Goal: Transaction & Acquisition: Purchase product/service

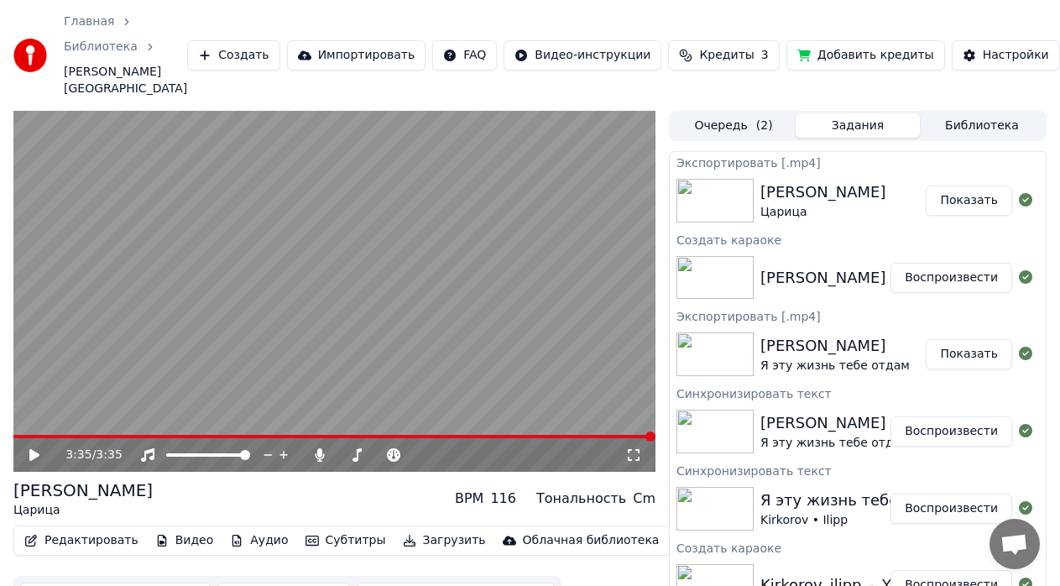
scroll to position [46, 0]
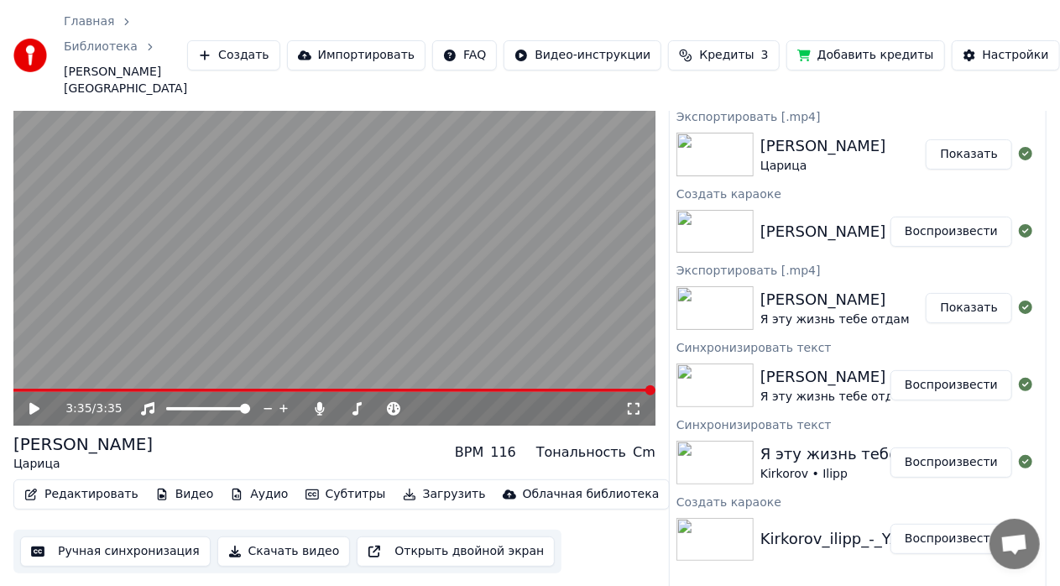
click at [30, 403] on icon at bounding box center [34, 409] width 10 height 12
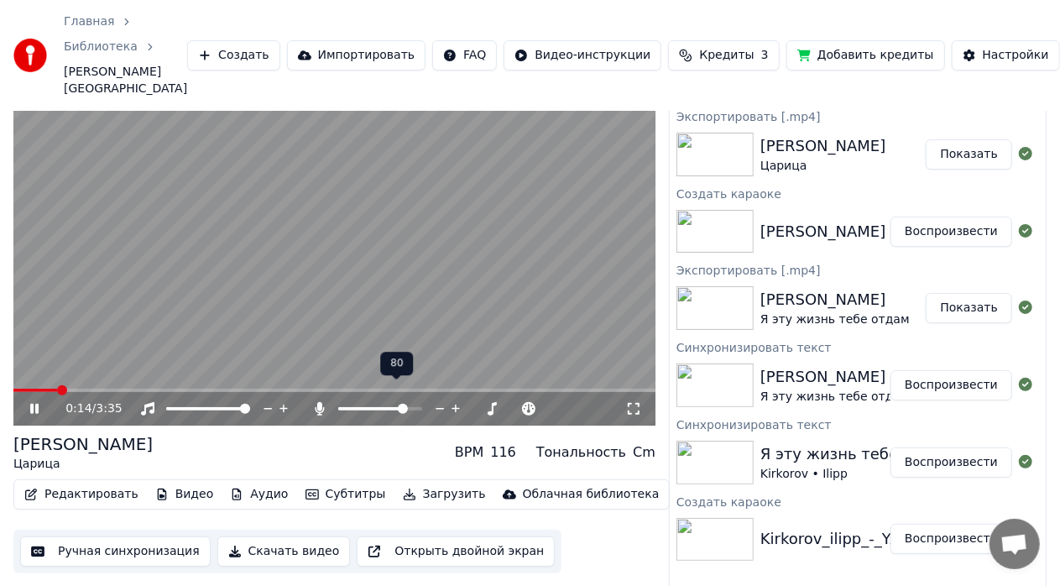
click at [405, 404] on span at bounding box center [403, 409] width 10 height 10
click at [35, 402] on icon at bounding box center [46, 408] width 39 height 13
click at [282, 536] on button "Скачать видео" at bounding box center [283, 551] width 133 height 30
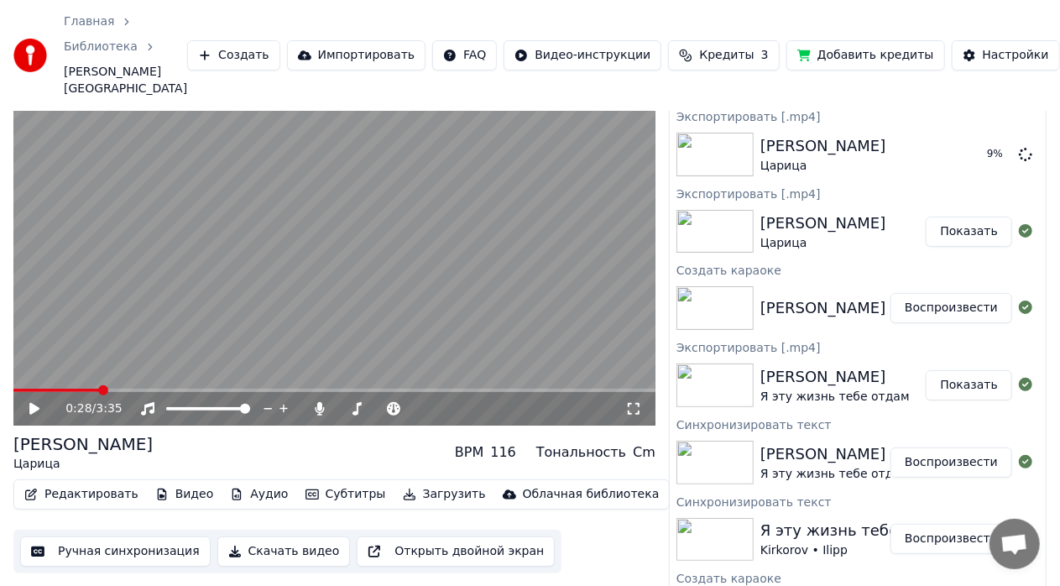
click at [945, 370] on button "Показать" at bounding box center [969, 385] width 86 height 30
click at [726, 367] on img at bounding box center [714, 385] width 77 height 44
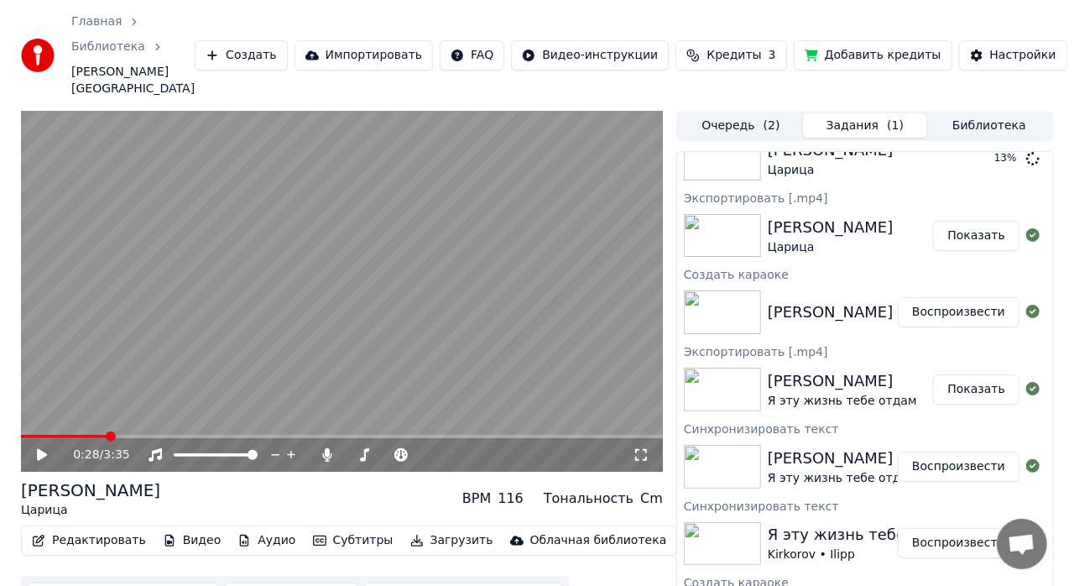
scroll to position [0, 0]
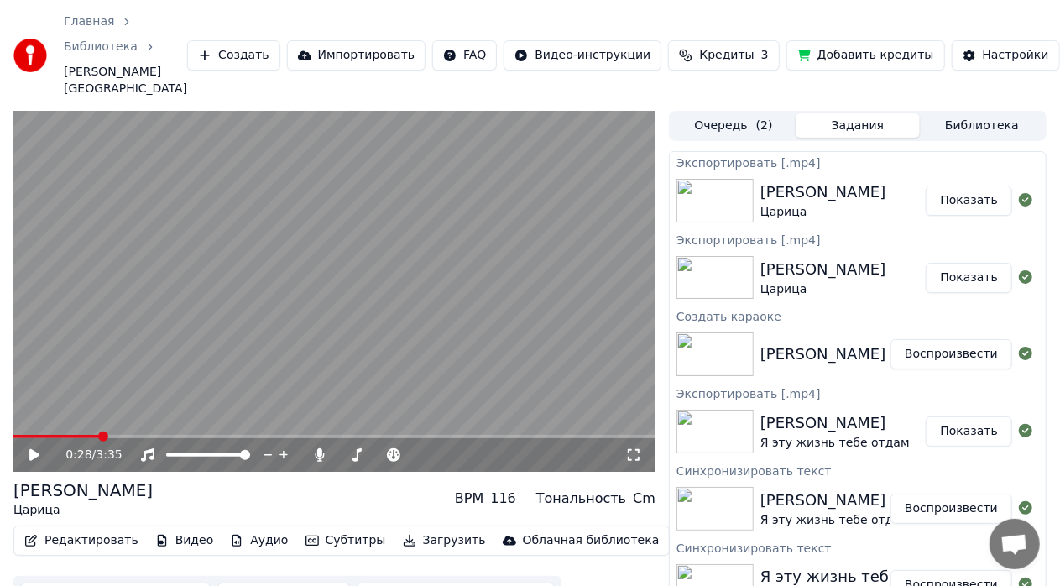
click at [260, 47] on button "Создать" at bounding box center [233, 55] width 92 height 30
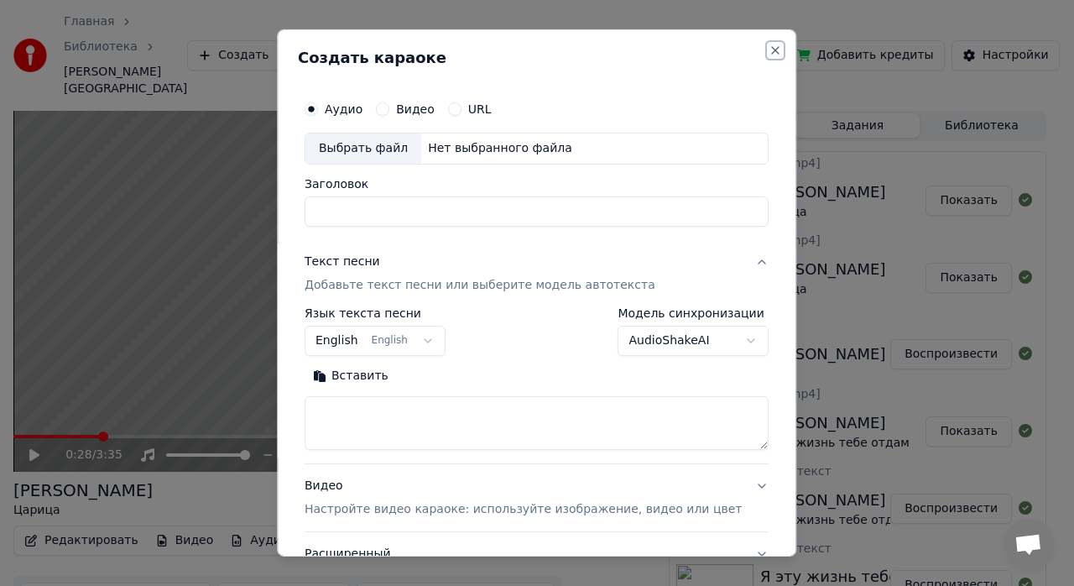
click at [770, 50] on button "Close" at bounding box center [776, 50] width 13 height 13
select select
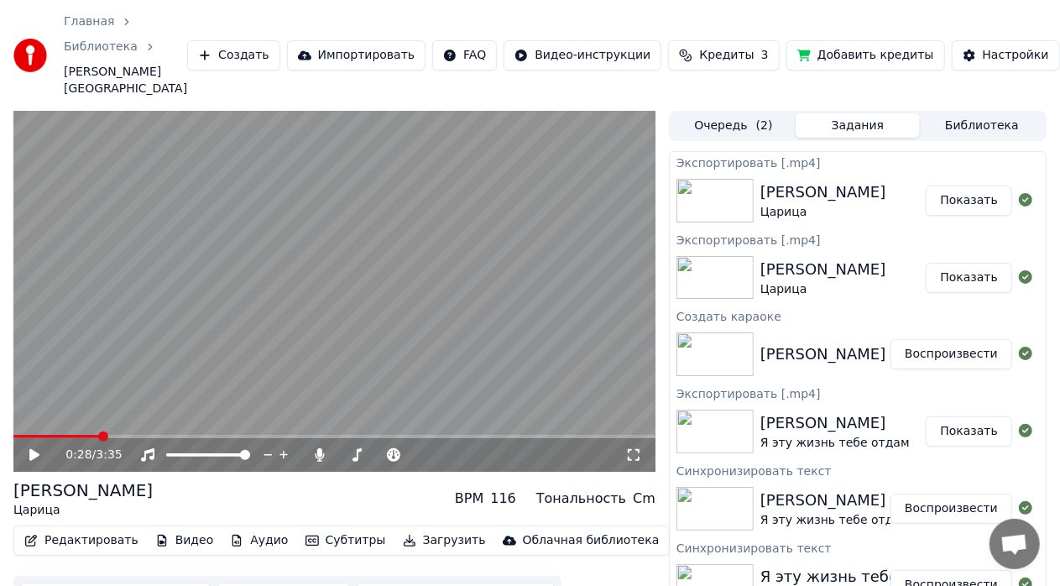
click at [253, 40] on button "Создать" at bounding box center [233, 55] width 92 height 30
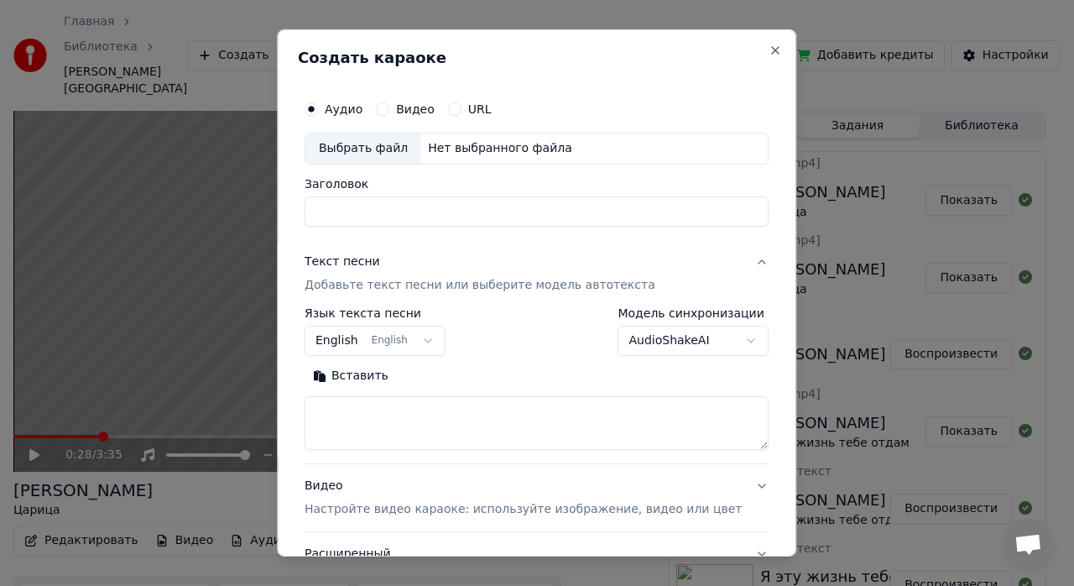
click at [394, 148] on div "Выбрать файл" at bounding box center [364, 148] width 116 height 30
click at [607, 213] on input "**********" at bounding box center [537, 211] width 464 height 30
type input "*"
type input "**********"
click at [396, 409] on textarea at bounding box center [537, 423] width 464 height 54
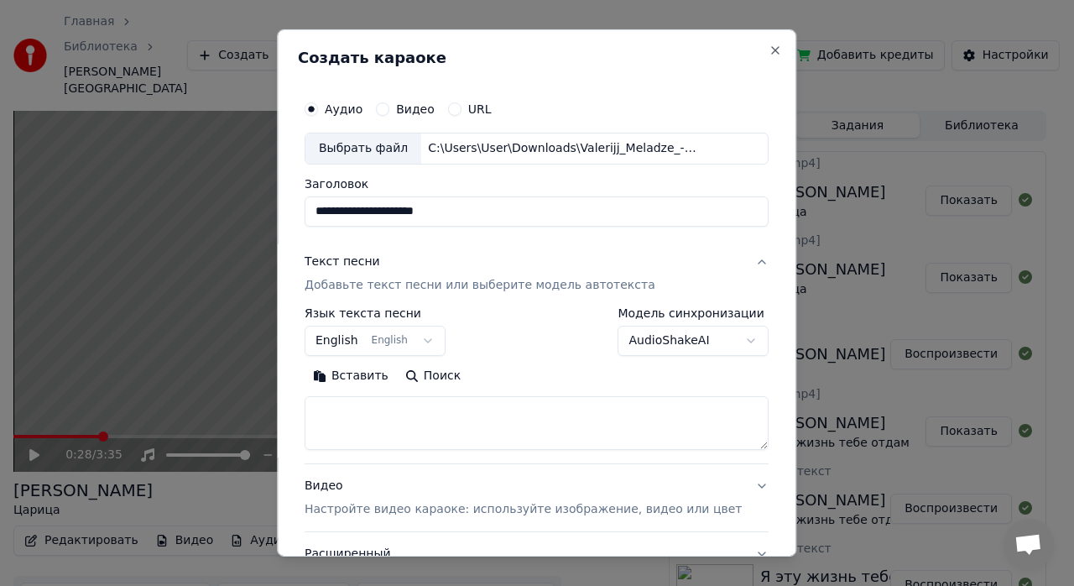
paste textarea "**********"
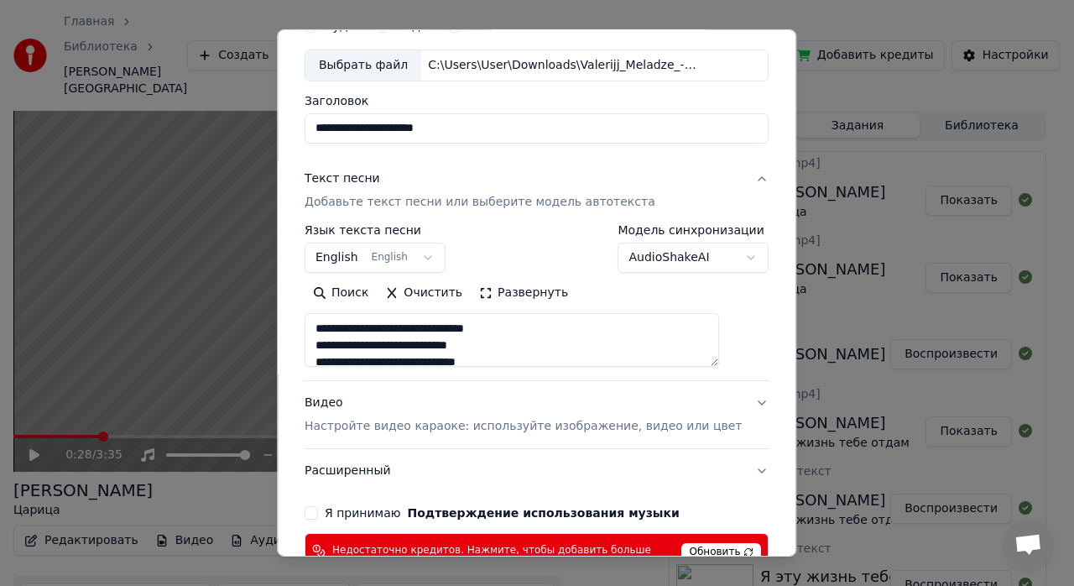
scroll to position [87, 0]
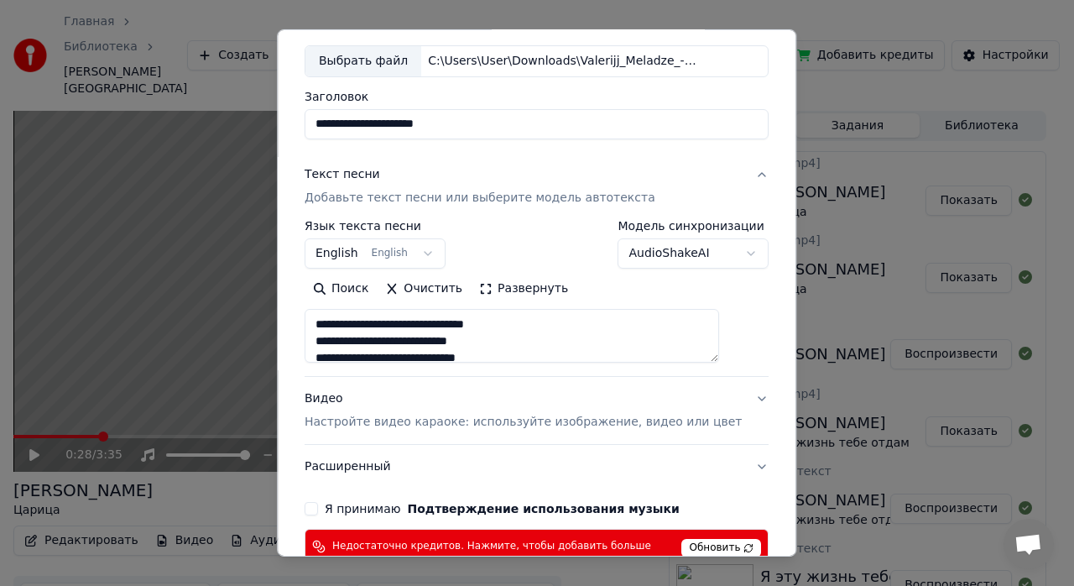
type textarea "**********"
click at [730, 396] on button "Видео Настройте видео караоке: используйте изображение, видео или цвет" at bounding box center [537, 410] width 464 height 67
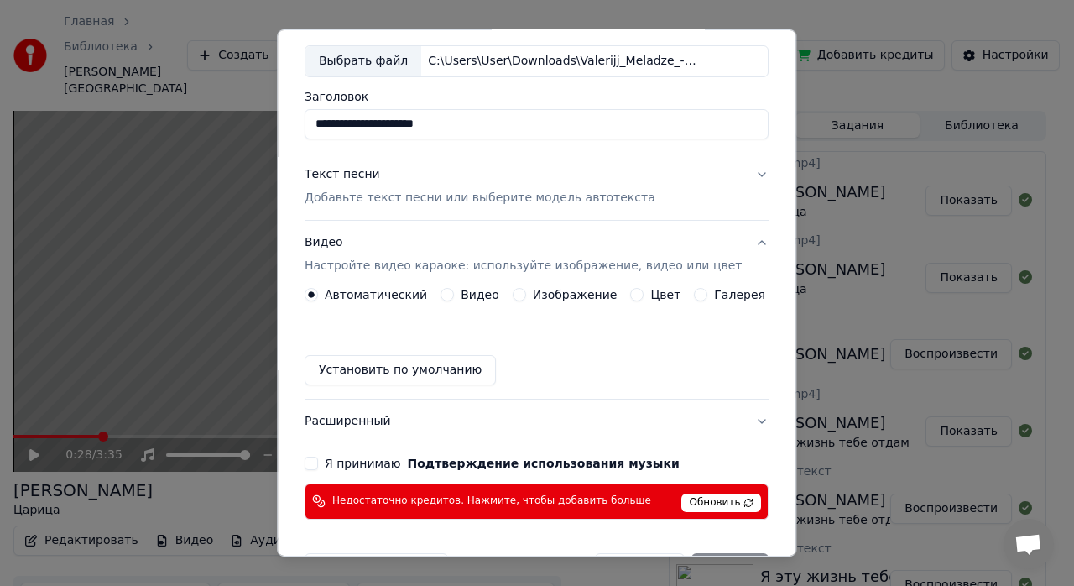
click at [517, 295] on button "Изображение" at bounding box center [519, 294] width 13 height 13
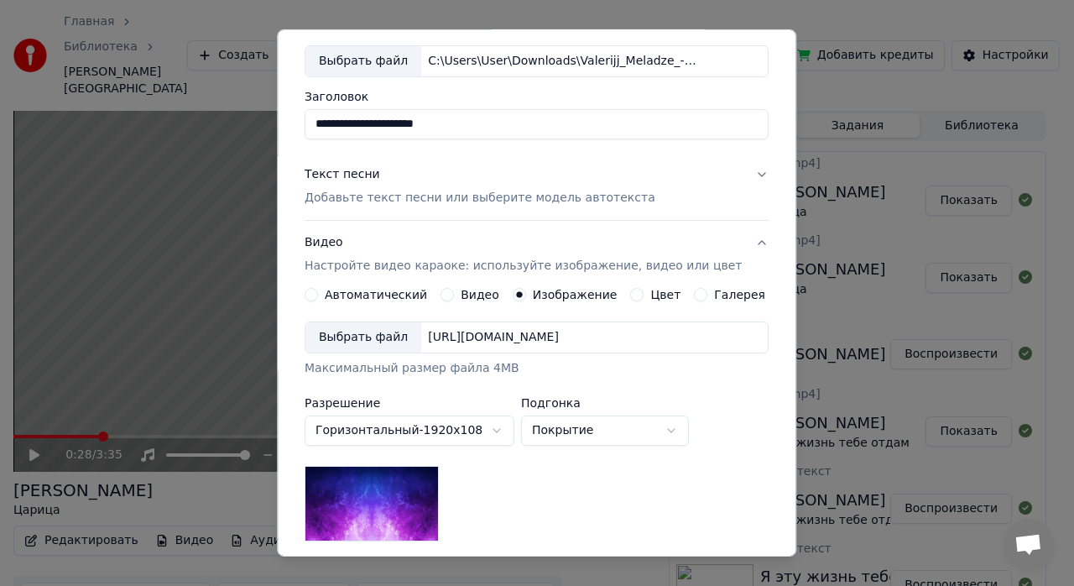
click at [370, 332] on div "Выбрать файл" at bounding box center [364, 337] width 116 height 30
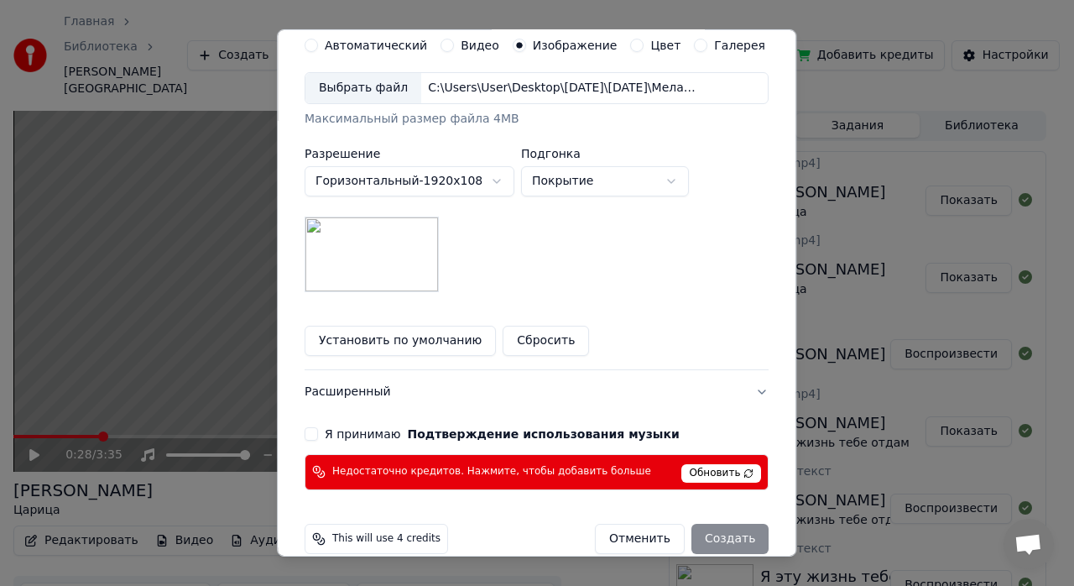
scroll to position [346, 0]
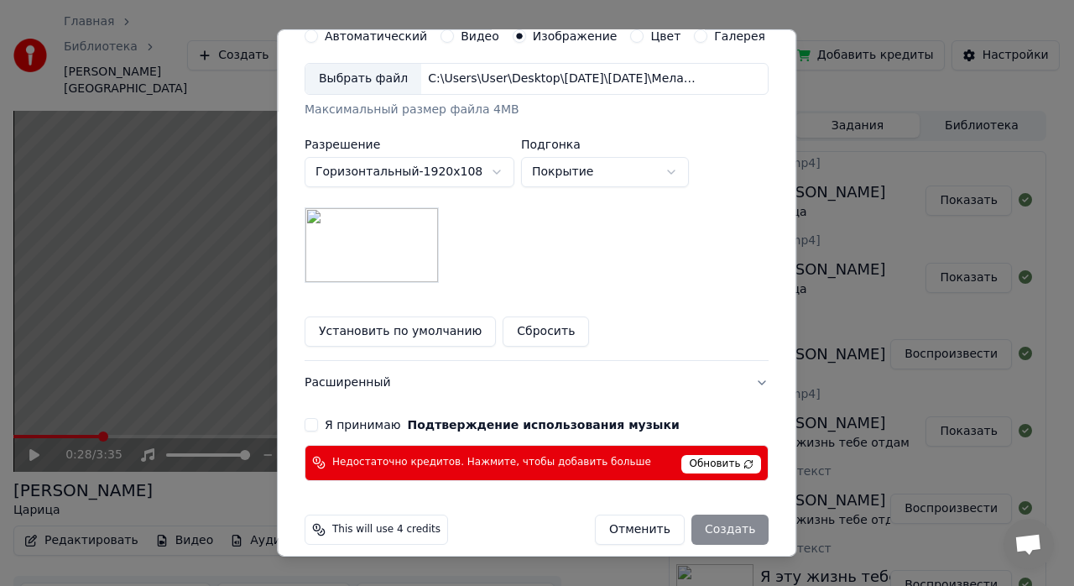
click at [687, 463] on span "Обновить" at bounding box center [722, 464] width 80 height 18
click at [318, 420] on button "Я принимаю Подтверждение использования музыки" at bounding box center [311, 424] width 13 height 13
click at [701, 520] on div "Отменить Создать" at bounding box center [682, 529] width 174 height 30
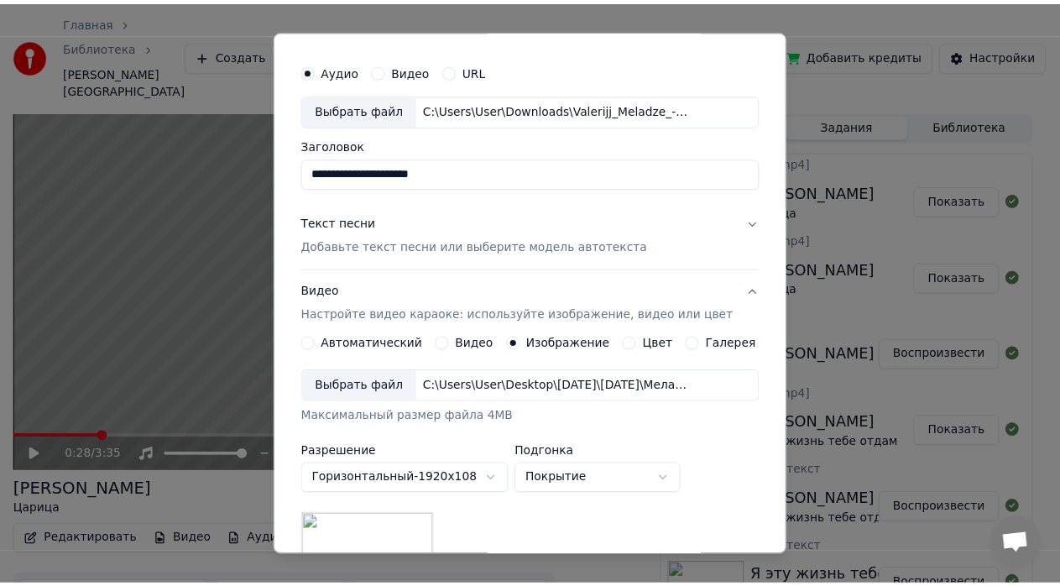
scroll to position [0, 0]
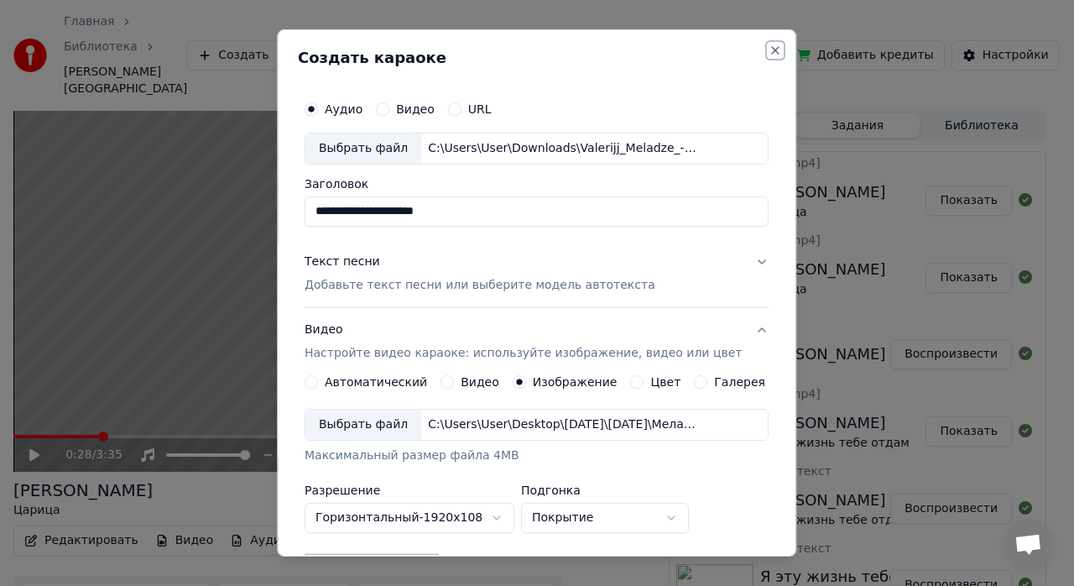
click at [770, 50] on button "Close" at bounding box center [776, 50] width 13 height 13
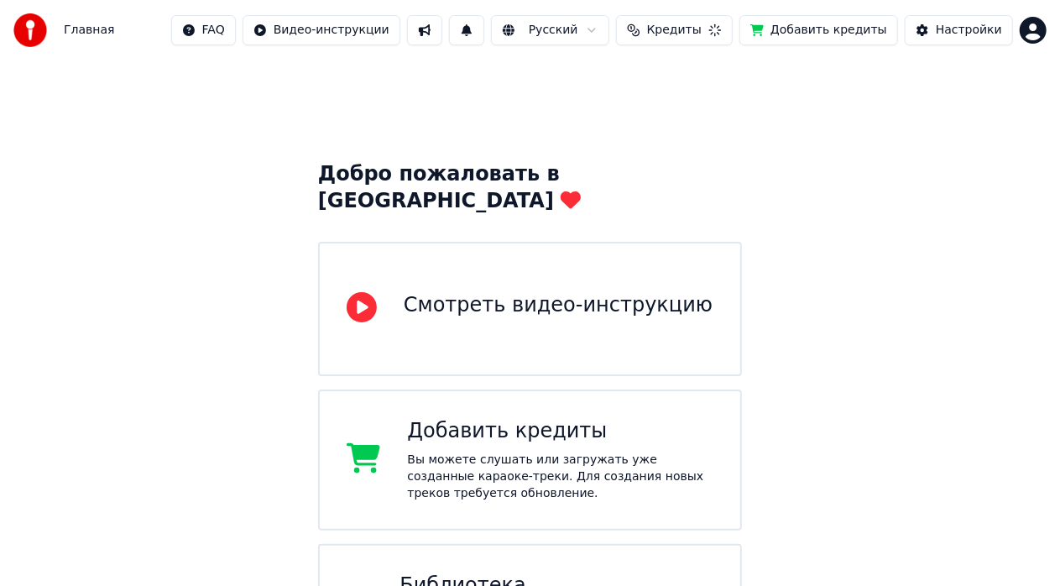
click at [958, 37] on div "Настройки" at bounding box center [969, 30] width 66 height 17
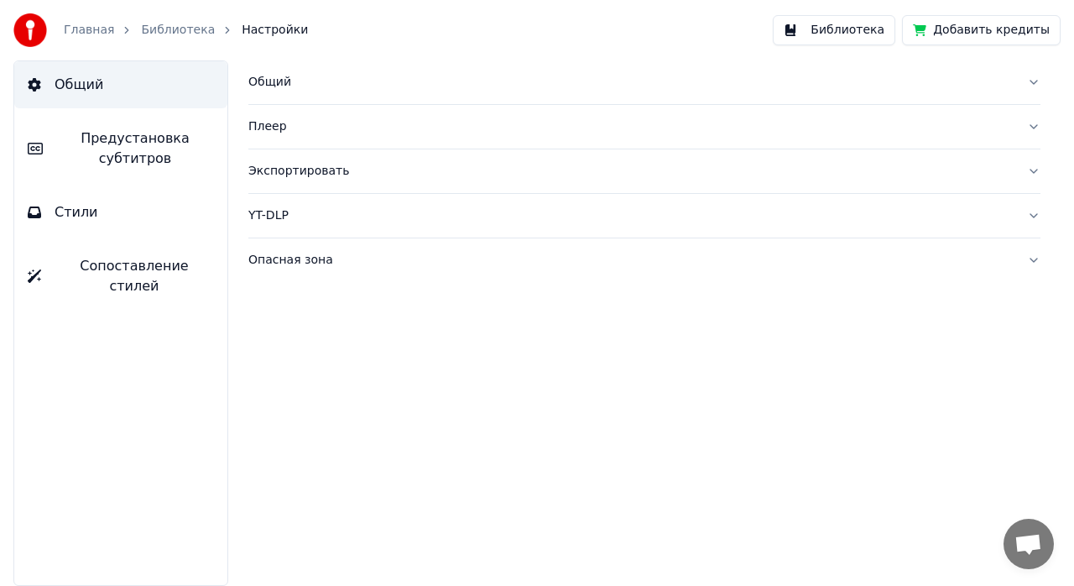
click at [965, 31] on button "Добавить кредиты" at bounding box center [981, 30] width 159 height 30
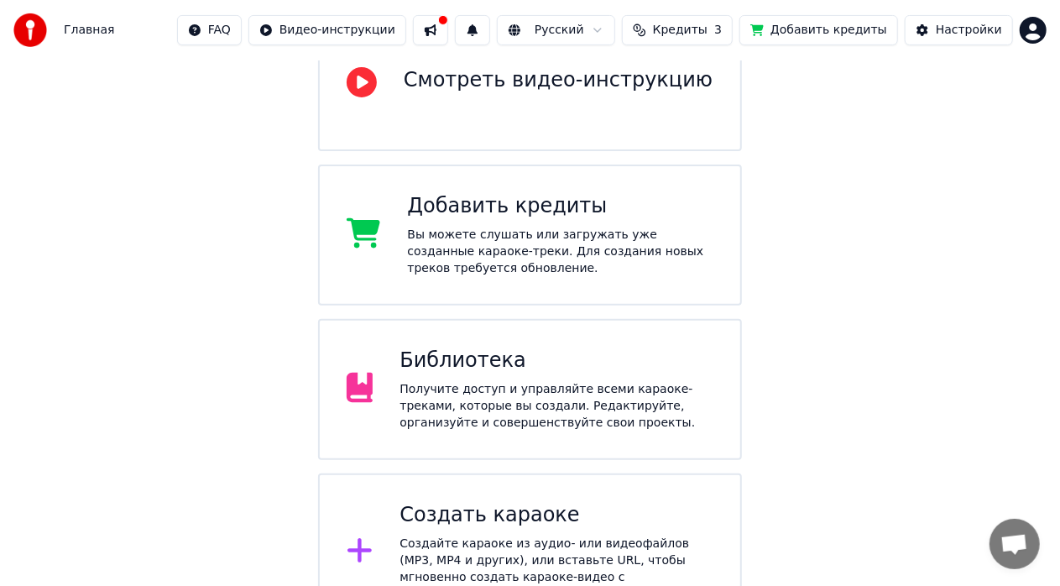
scroll to position [227, 0]
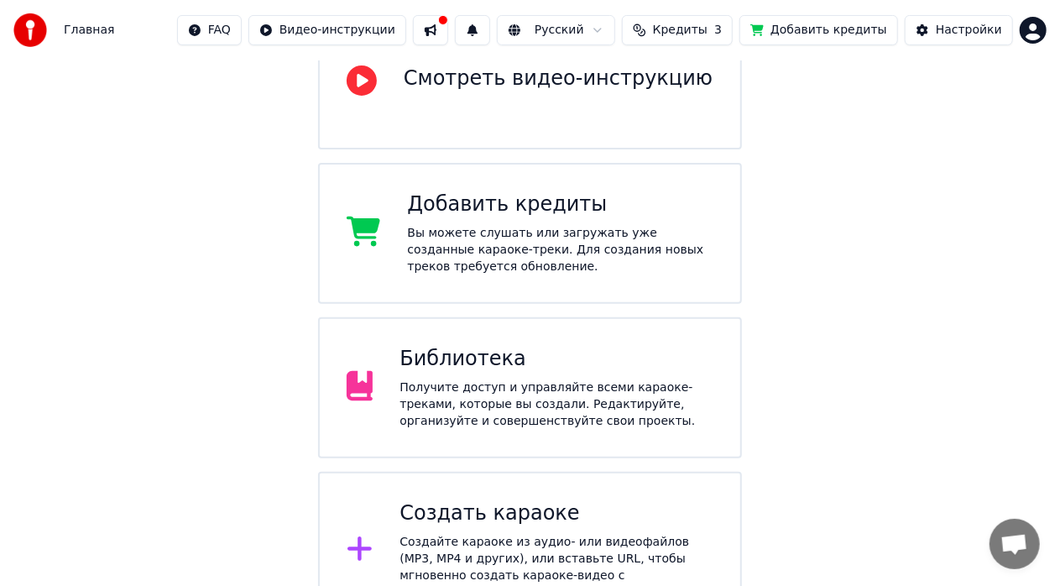
click at [454, 379] on div "Получите доступ и управляйте всеми караоке-треками, которые вы создали. Редакти…" at bounding box center [557, 404] width 314 height 50
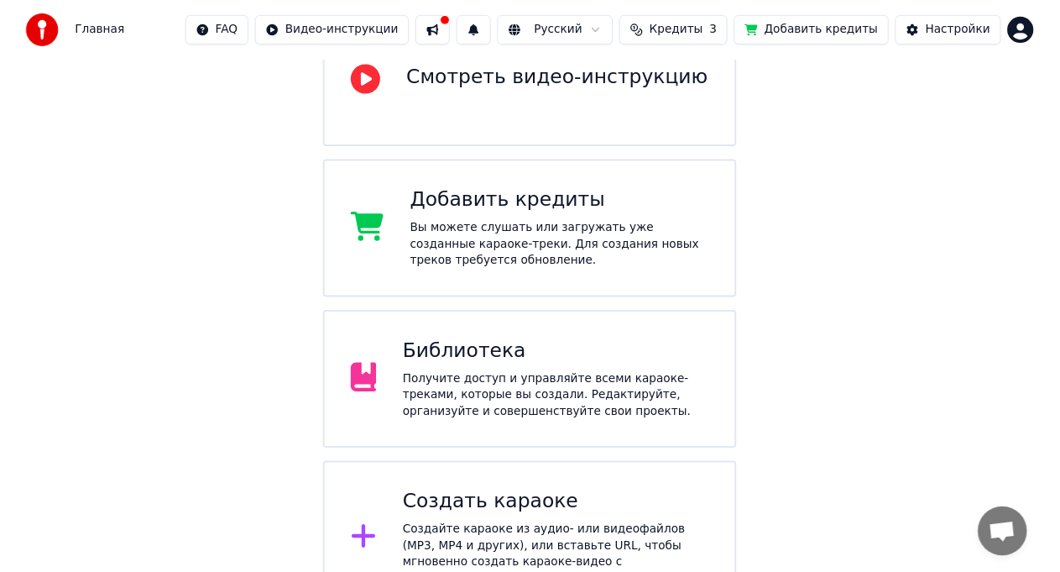
scroll to position [42, 0]
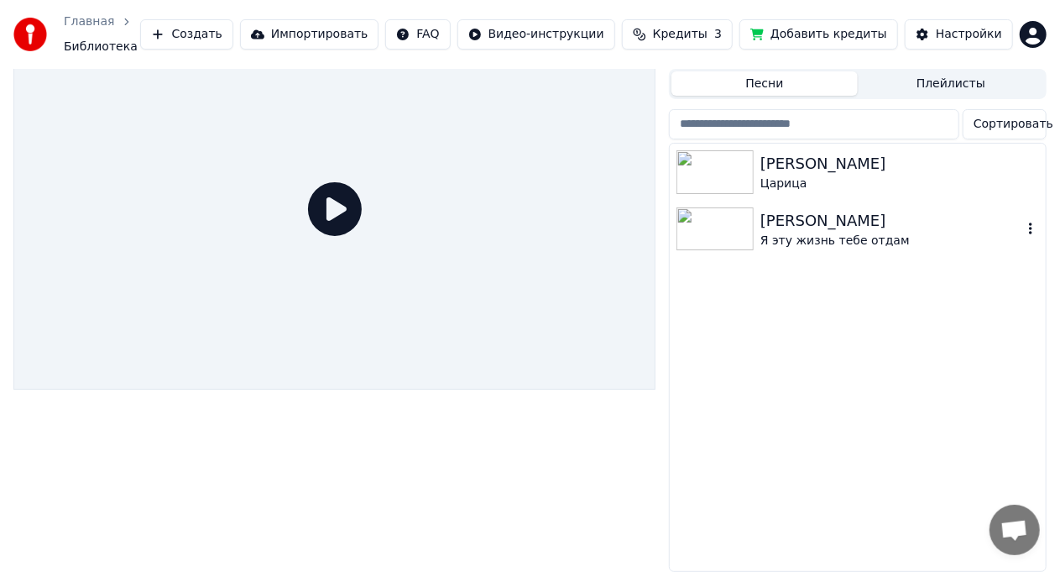
click at [849, 218] on div "Филипп Киркоров" at bounding box center [891, 221] width 262 height 24
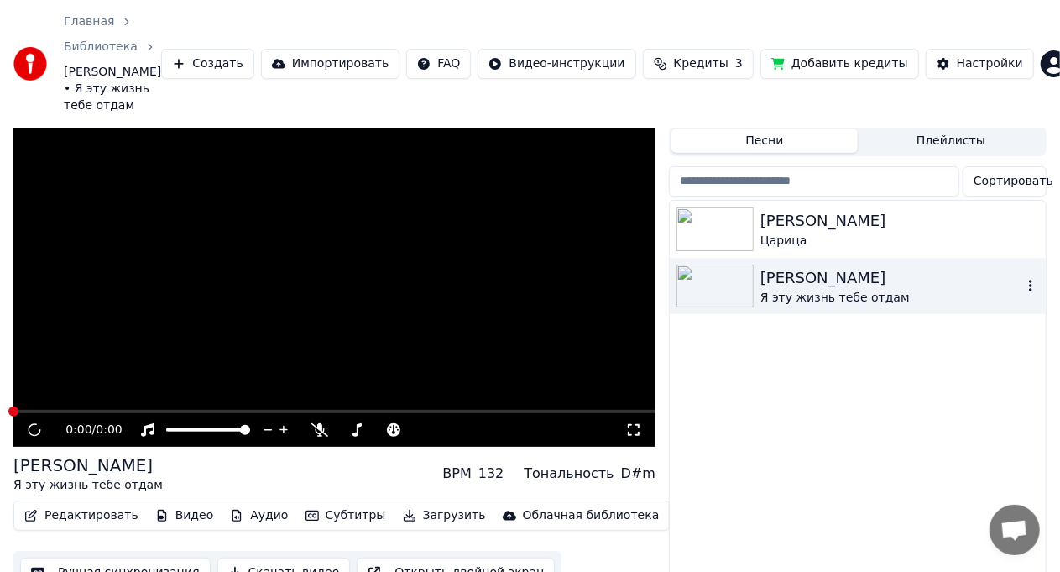
scroll to position [92, 0]
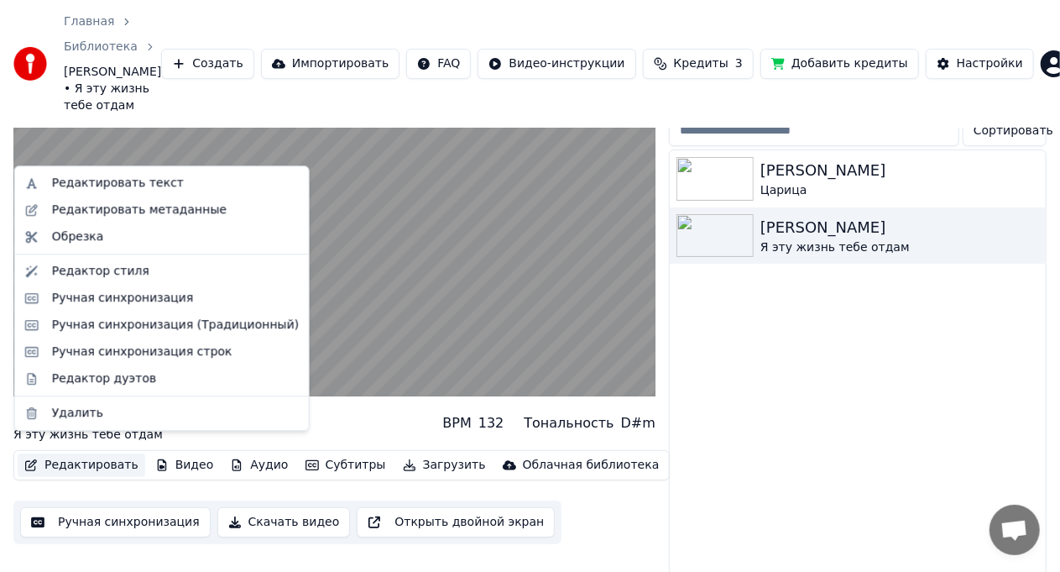
click at [94, 453] on button "Редактировать" at bounding box center [82, 465] width 128 height 24
click at [128, 275] on div "Редактор стиля" at bounding box center [100, 271] width 97 height 17
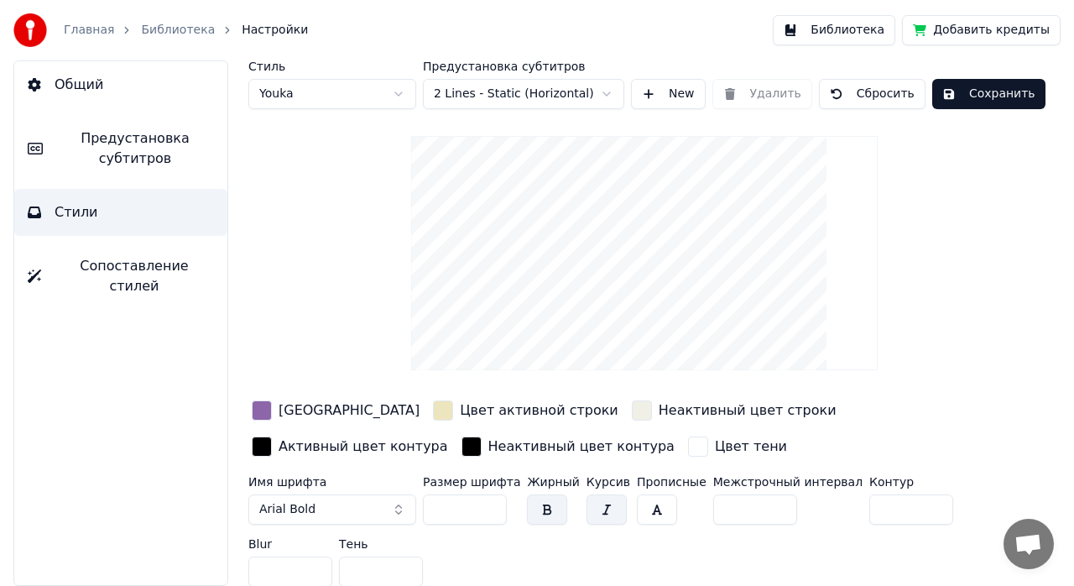
scroll to position [5, 0]
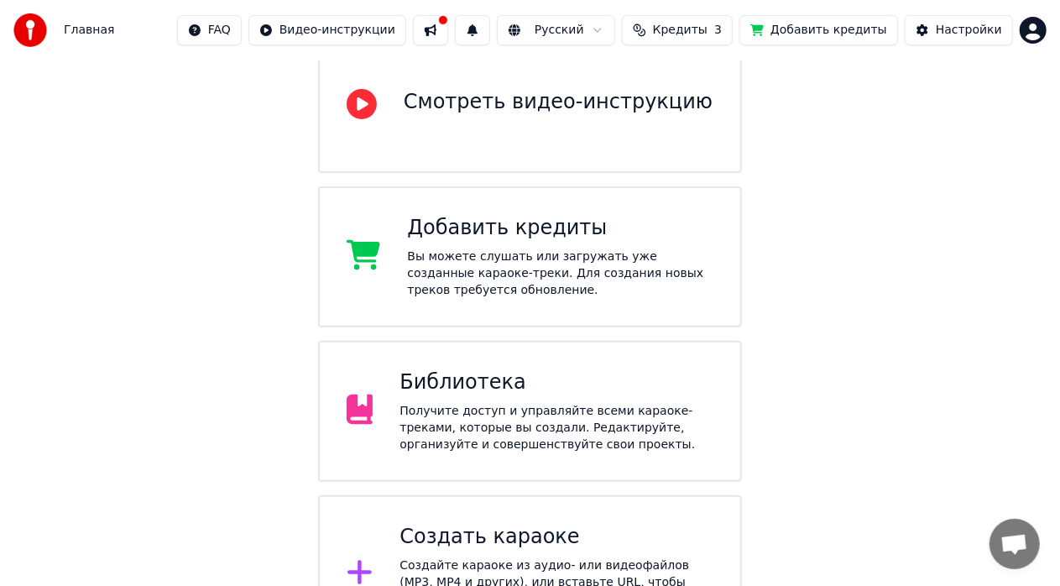
scroll to position [227, 0]
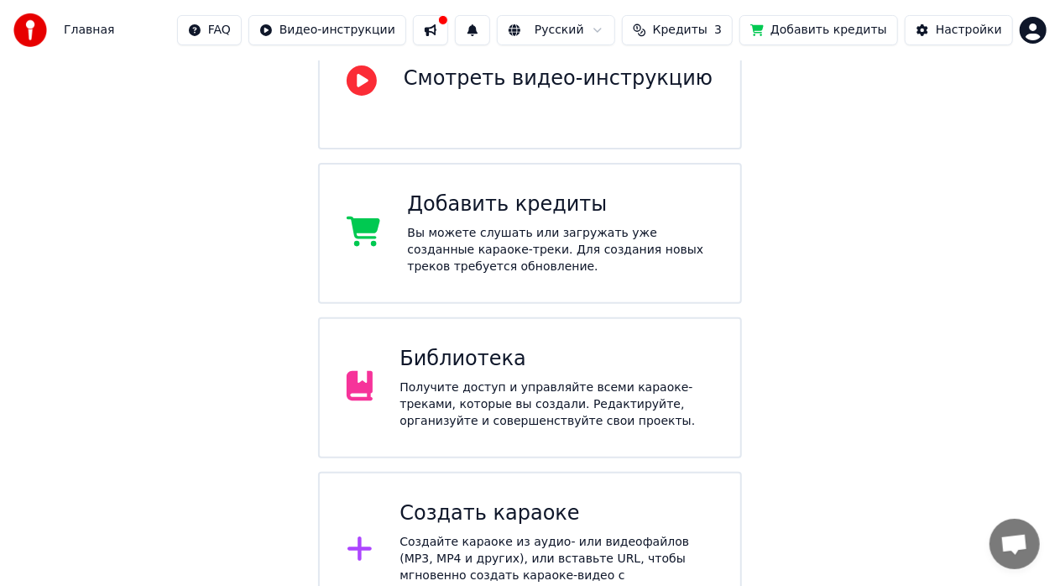
click at [531, 347] on div "Библиотека Получите доступ и управляйте всеми караоке-треками, которые вы созда…" at bounding box center [557, 388] width 314 height 84
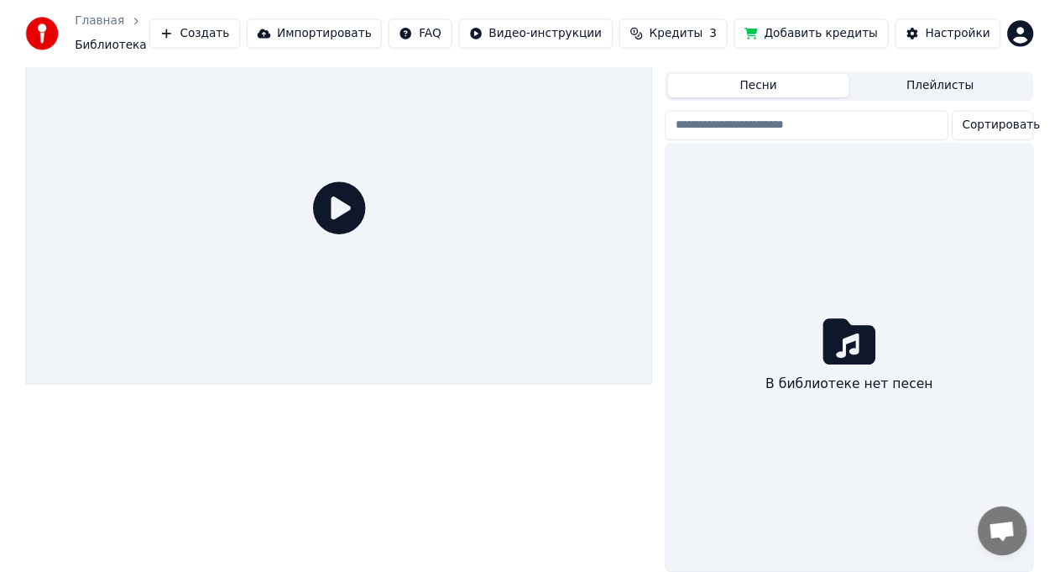
scroll to position [42, 0]
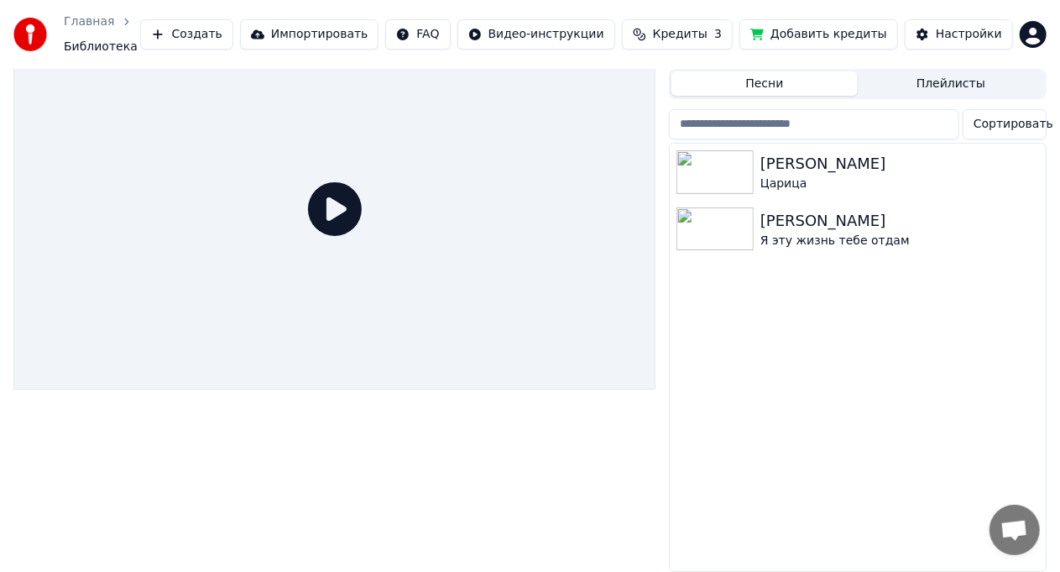
click at [858, 28] on button "Добавить кредиты" at bounding box center [818, 34] width 159 height 30
click at [817, 27] on button "Добавить кредиты" at bounding box center [818, 34] width 159 height 30
click at [829, 27] on button "Добавить кредиты" at bounding box center [818, 34] width 159 height 30
click at [807, 32] on button "Добавить кредиты" at bounding box center [818, 34] width 159 height 30
click at [708, 31] on span "Кредиты" at bounding box center [680, 34] width 55 height 17
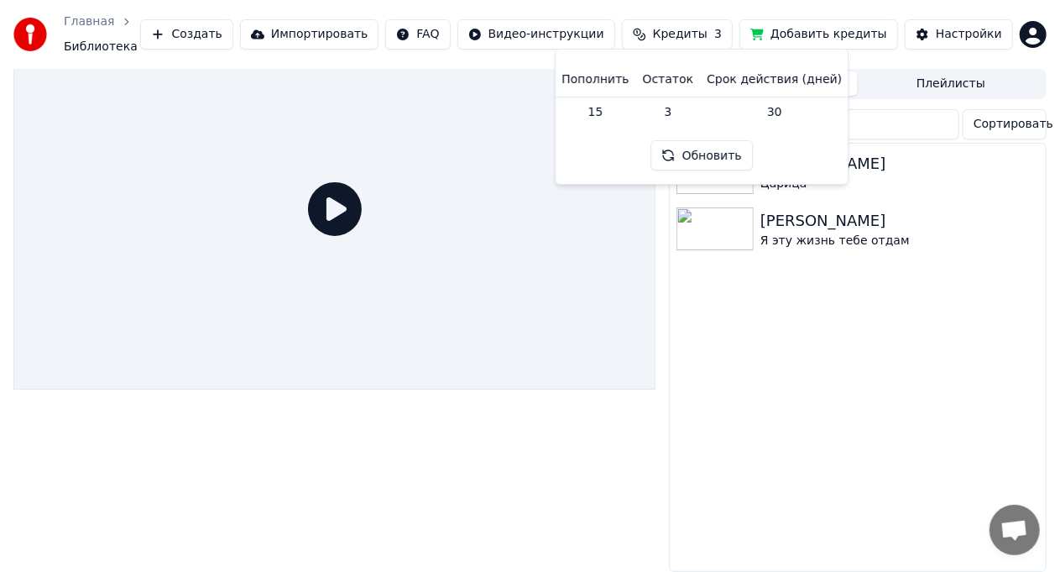
click at [713, 151] on button "Обновить" at bounding box center [702, 155] width 102 height 30
click at [839, 27] on button "Добавить кредиты" at bounding box center [818, 34] width 159 height 30
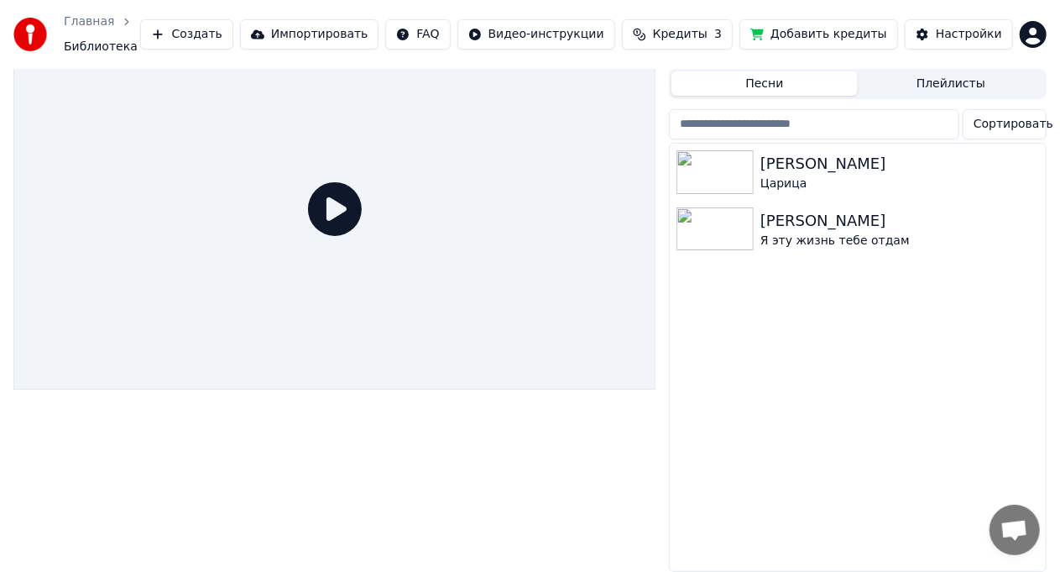
click at [866, 34] on button "Добавить кредиты" at bounding box center [818, 34] width 159 height 30
